Goal: Information Seeking & Learning: Learn about a topic

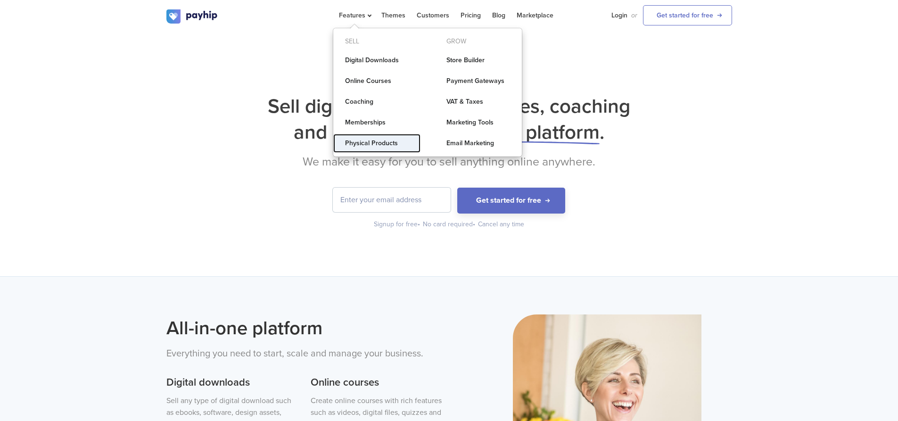
click at [368, 137] on link "Physical Products" at bounding box center [376, 143] width 87 height 19
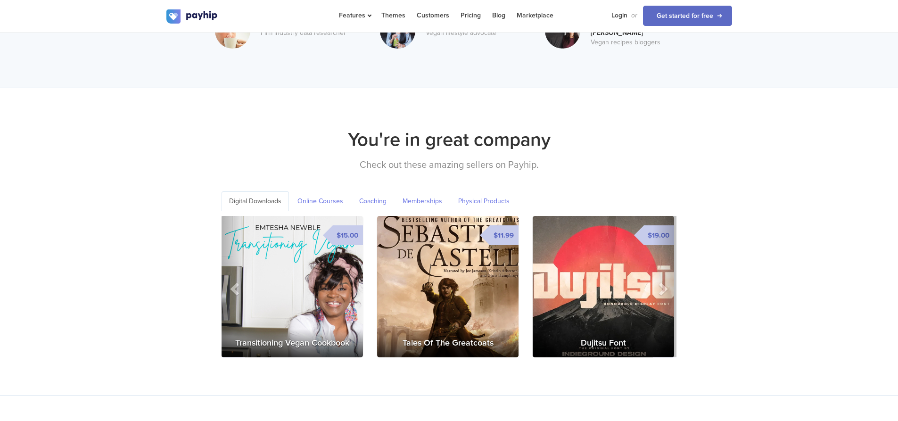
scroll to position [1275, 0]
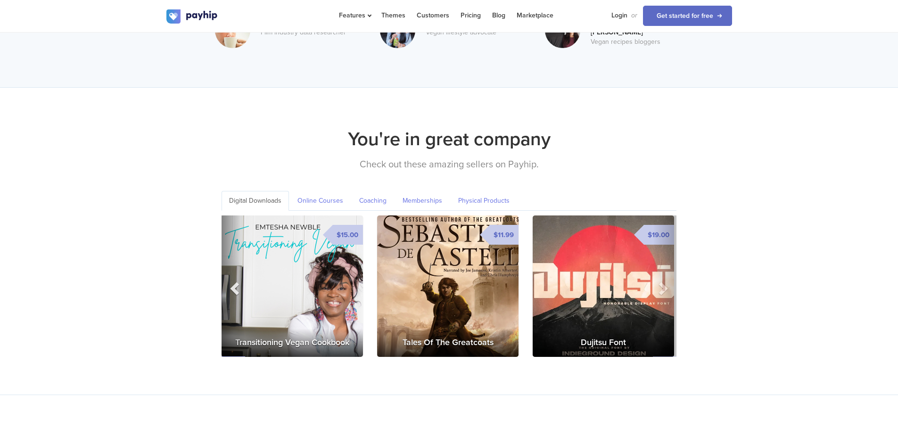
click at [233, 281] on span at bounding box center [236, 288] width 14 height 14
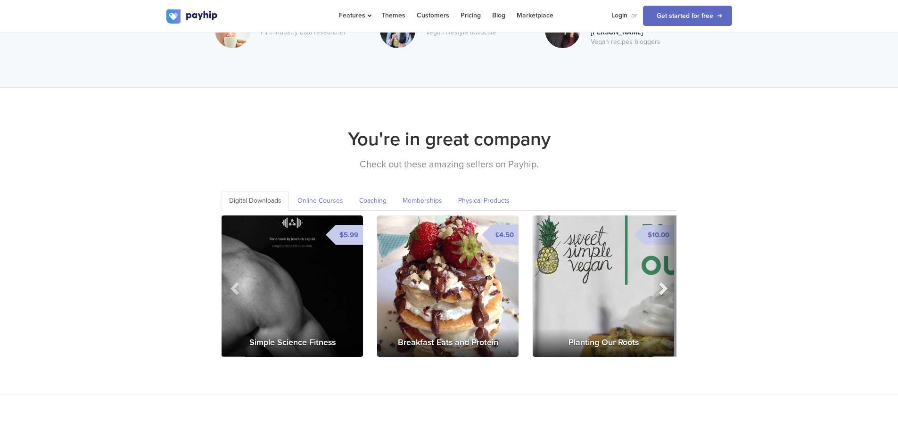
click at [661, 281] on span at bounding box center [662, 288] width 14 height 14
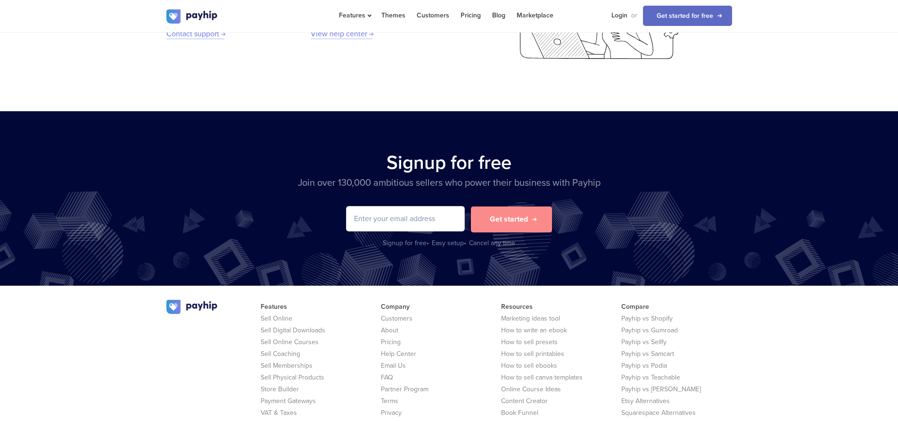
scroll to position [1879, 0]
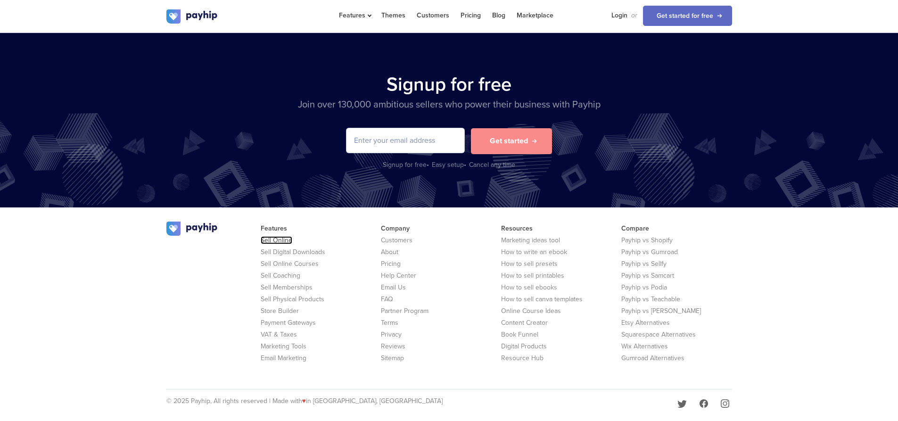
click at [281, 236] on link "Sell Online" at bounding box center [277, 240] width 32 height 8
